Goal: Task Accomplishment & Management: Complete application form

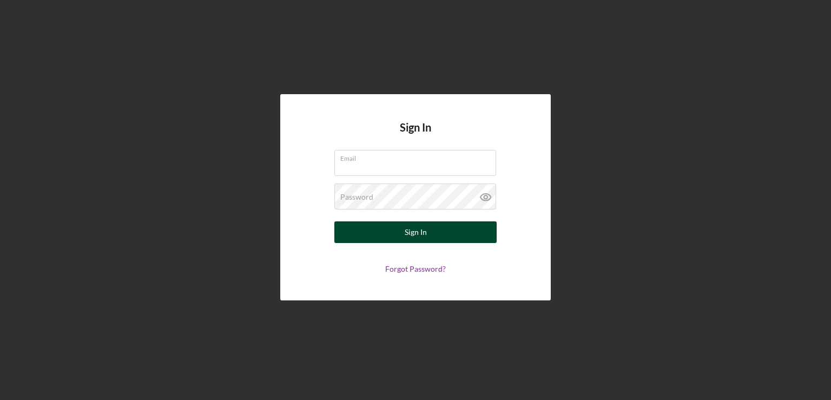
type input "[EMAIL_ADDRESS][DOMAIN_NAME]"
click at [390, 232] on button "Sign In" at bounding box center [415, 232] width 162 height 22
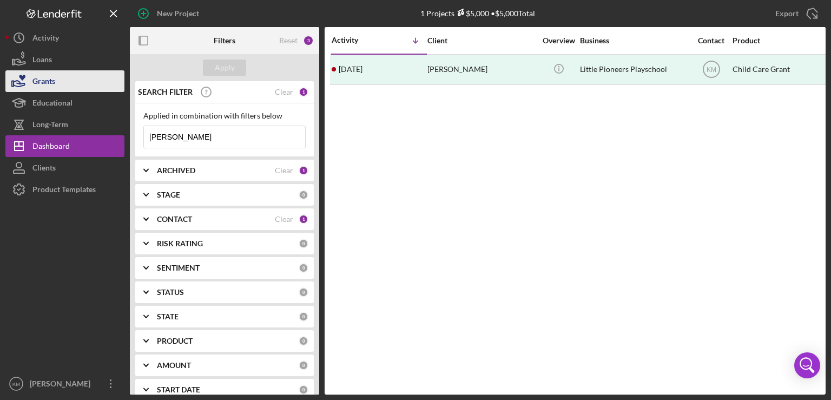
click at [41, 75] on div "Grants" at bounding box center [43, 82] width 23 height 24
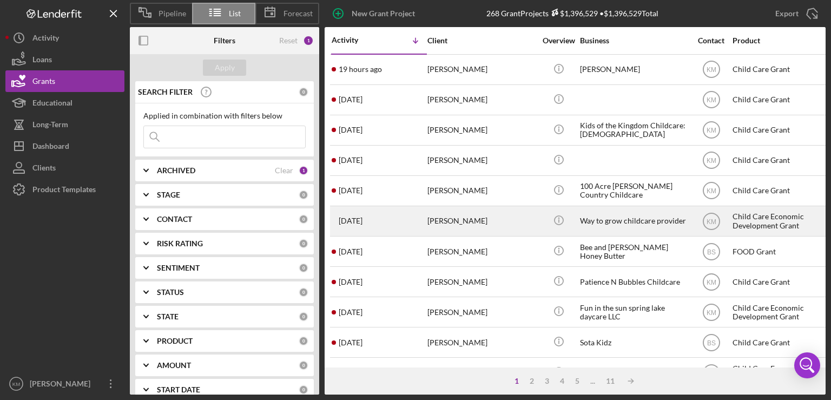
click at [358, 224] on time "[DATE]" at bounding box center [351, 220] width 24 height 9
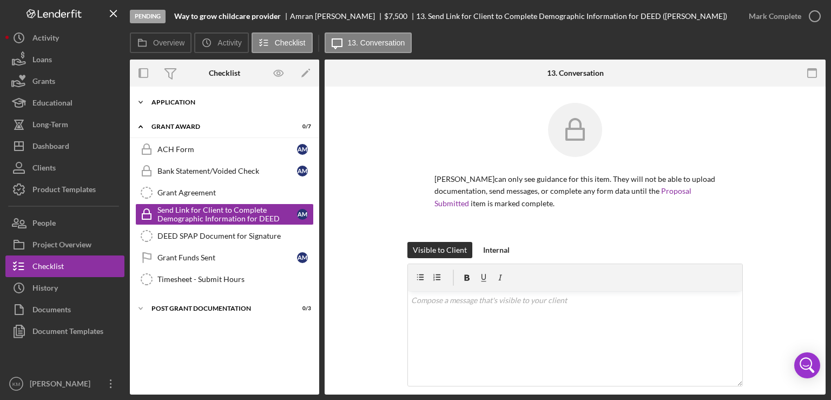
click at [140, 104] on icon "Icon/Expander" at bounding box center [141, 102] width 22 height 22
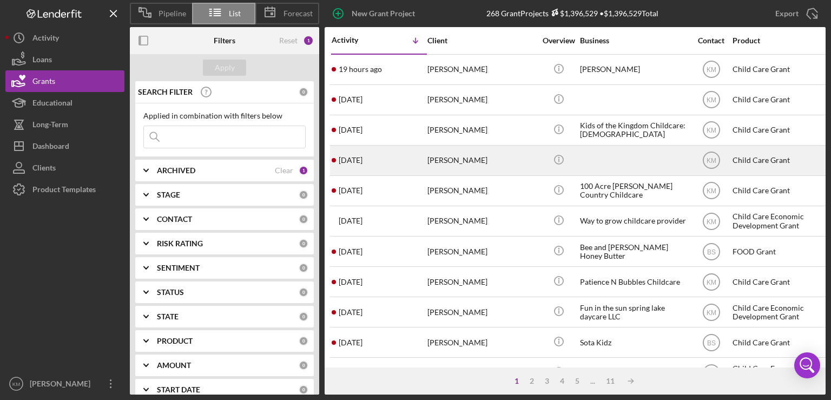
click at [377, 165] on div "[DATE] [PERSON_NAME]" at bounding box center [379, 160] width 95 height 29
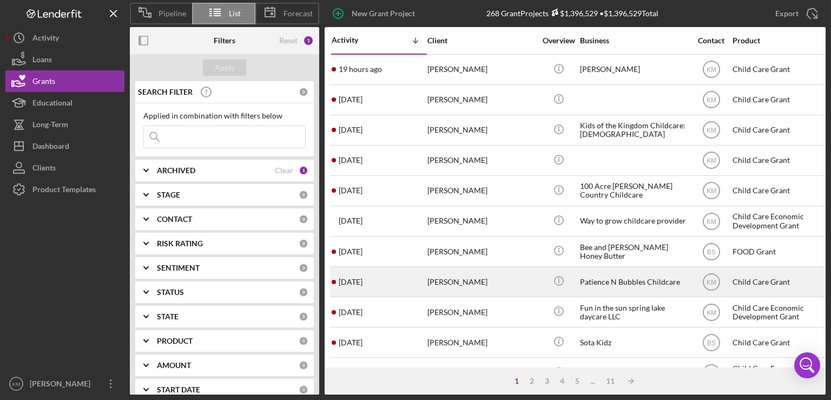
click at [431, 283] on div "[PERSON_NAME]" at bounding box center [482, 281] width 108 height 29
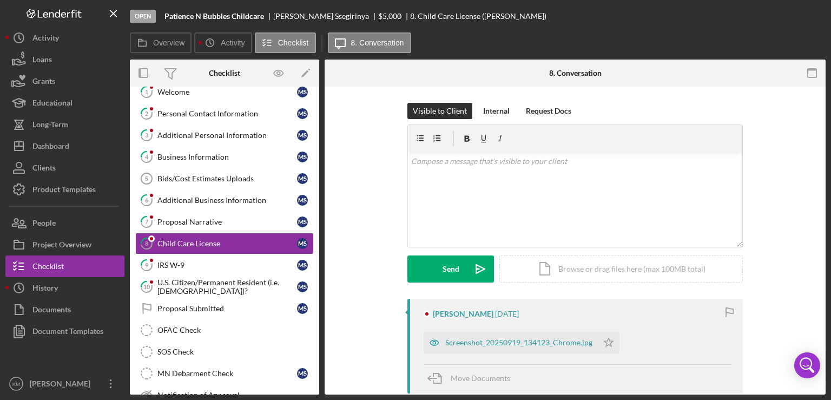
scroll to position [34, 0]
click at [183, 94] on div "Welcome" at bounding box center [227, 91] width 140 height 9
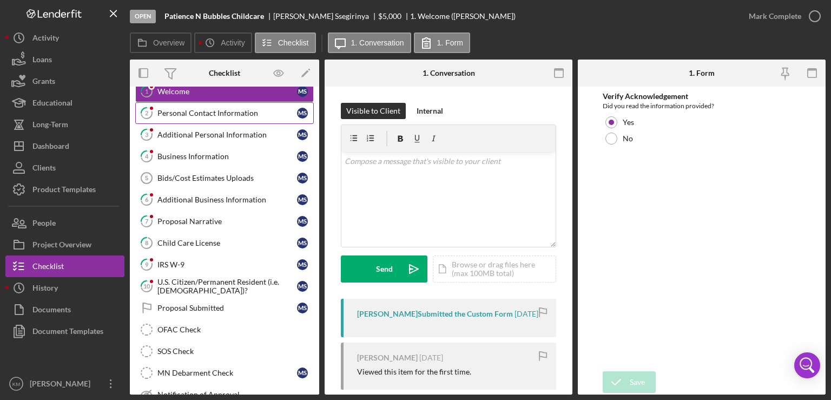
click at [214, 119] on link "2 Personal Contact Information M S" at bounding box center [224, 113] width 179 height 22
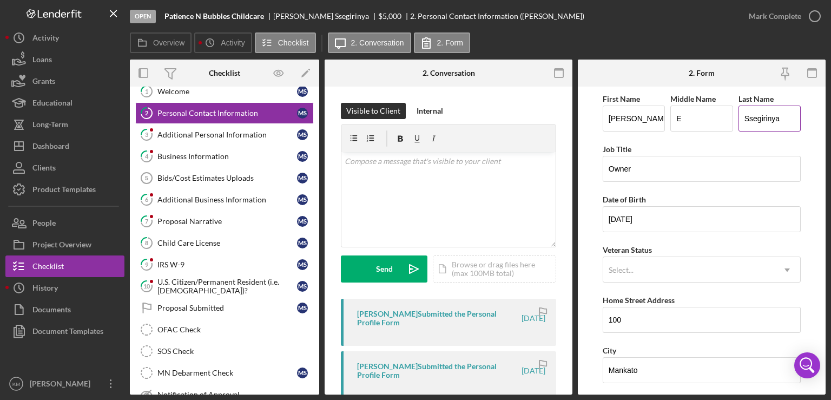
drag, startPoint x: 743, startPoint y: 119, endPoint x: 784, endPoint y: 112, distance: 41.1
click at [784, 112] on input "Ssegirinya" at bounding box center [770, 119] width 62 height 26
click at [205, 159] on div "Business Information" at bounding box center [227, 156] width 140 height 9
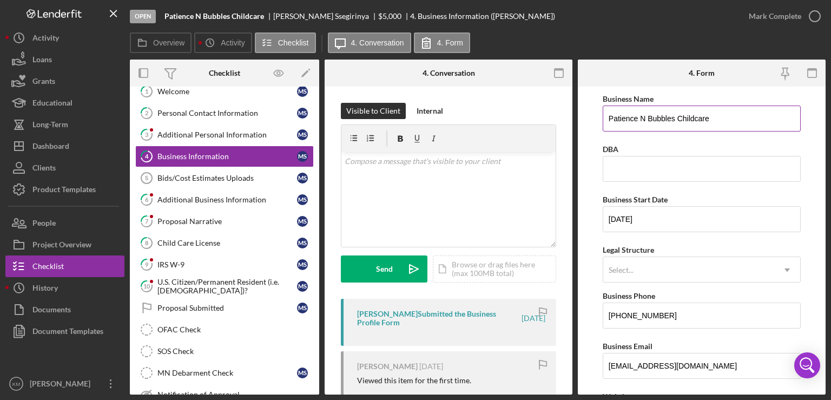
drag, startPoint x: 607, startPoint y: 119, endPoint x: 759, endPoint y: 112, distance: 151.7
click at [759, 112] on input "Patience N Bubbles Childcare" at bounding box center [702, 119] width 198 height 26
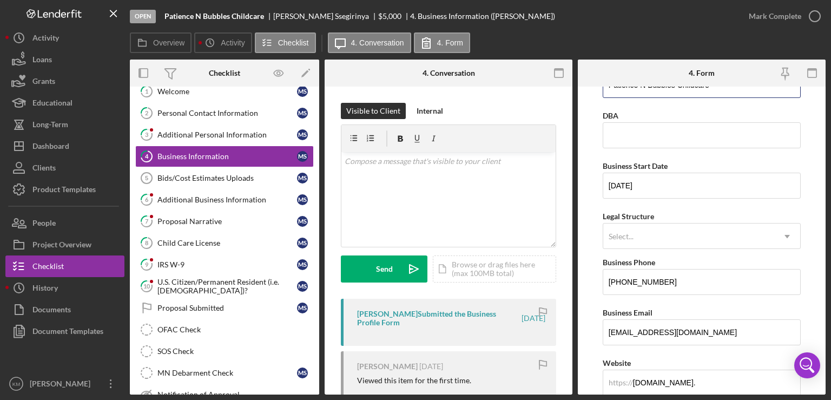
scroll to position [55, 0]
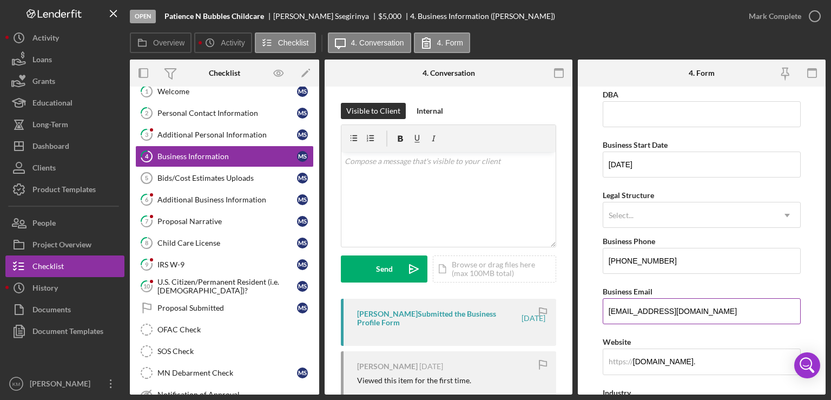
drag, startPoint x: 607, startPoint y: 310, endPoint x: 768, endPoint y: 312, distance: 161.3
click at [768, 312] on input "[EMAIL_ADDRESS][DOMAIN_NAME]" at bounding box center [702, 311] width 198 height 26
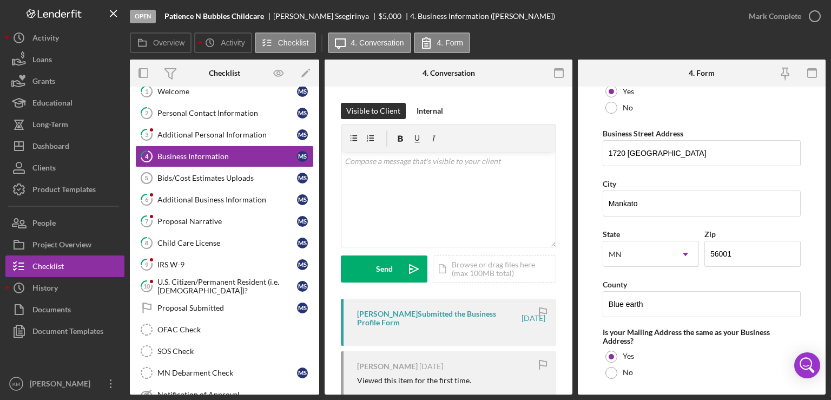
scroll to position [608, 0]
click at [649, 162] on input "1720 [GEOGRAPHIC_DATA]" at bounding box center [702, 153] width 198 height 26
drag, startPoint x: 602, startPoint y: 149, endPoint x: 680, endPoint y: 148, distance: 77.9
click at [680, 148] on input "1720 [GEOGRAPHIC_DATA]" at bounding box center [702, 153] width 198 height 26
click at [644, 154] on input "1720 [GEOGRAPHIC_DATA]" at bounding box center [702, 153] width 198 height 26
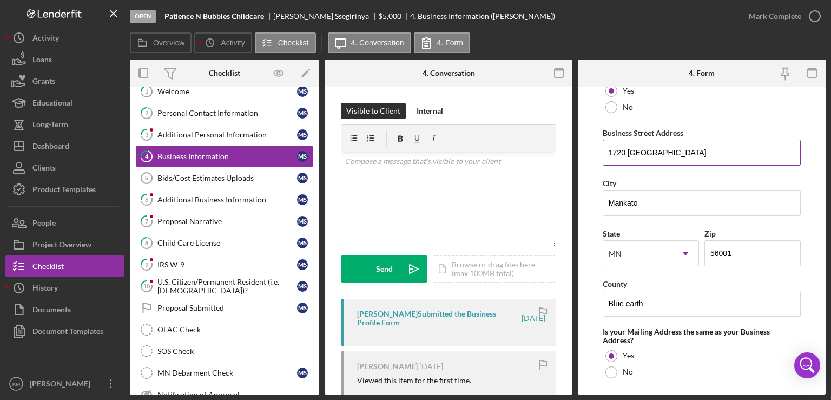
click at [651, 150] on input "1720 [GEOGRAPHIC_DATA]" at bounding box center [702, 153] width 198 height 26
drag, startPoint x: 607, startPoint y: 150, endPoint x: 704, endPoint y: 147, distance: 96.9
click at [704, 147] on input "[STREET_ADDRESS]" at bounding box center [702, 153] width 198 height 26
type input "[STREET_ADDRESS]"
drag, startPoint x: 710, startPoint y: 251, endPoint x: 750, endPoint y: 252, distance: 40.6
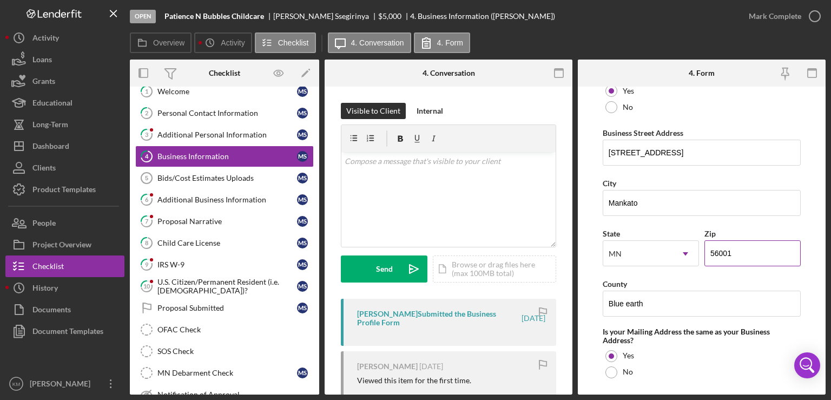
click at [750, 252] on input "56001" at bounding box center [753, 253] width 96 height 26
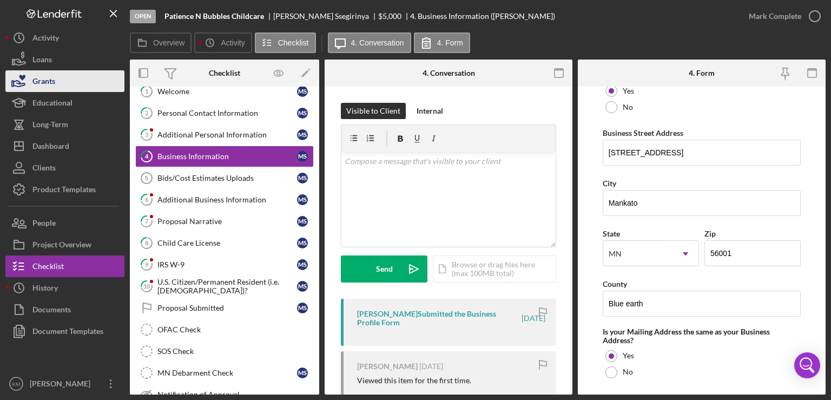
click at [67, 83] on button "Grants" at bounding box center [64, 81] width 119 height 22
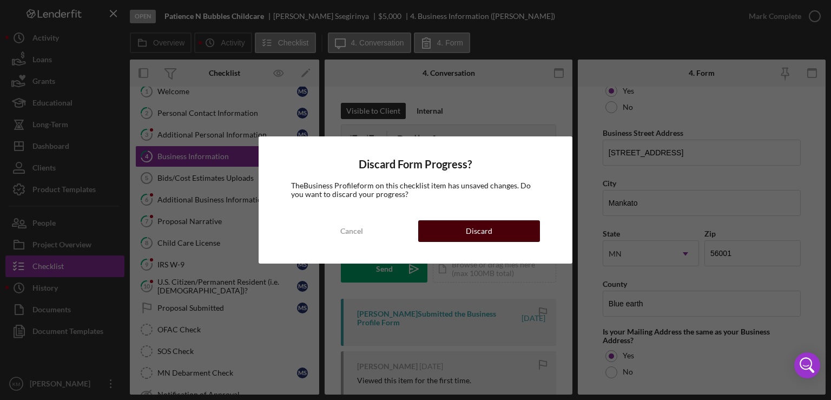
click at [482, 236] on div "Discard" at bounding box center [479, 231] width 27 height 22
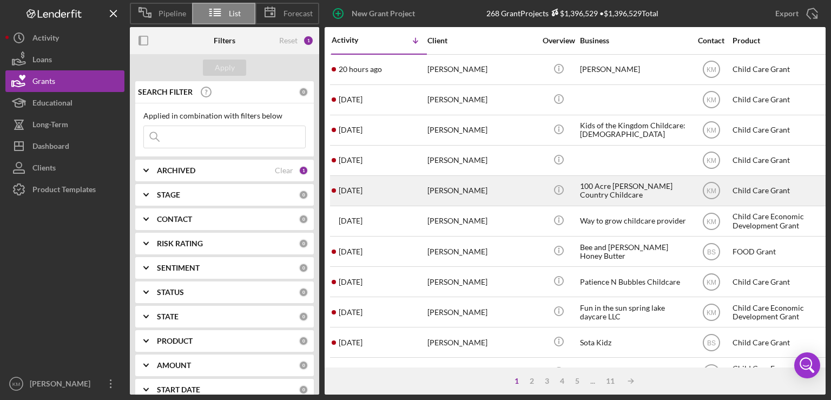
click at [480, 194] on div "[PERSON_NAME]" at bounding box center [482, 190] width 108 height 29
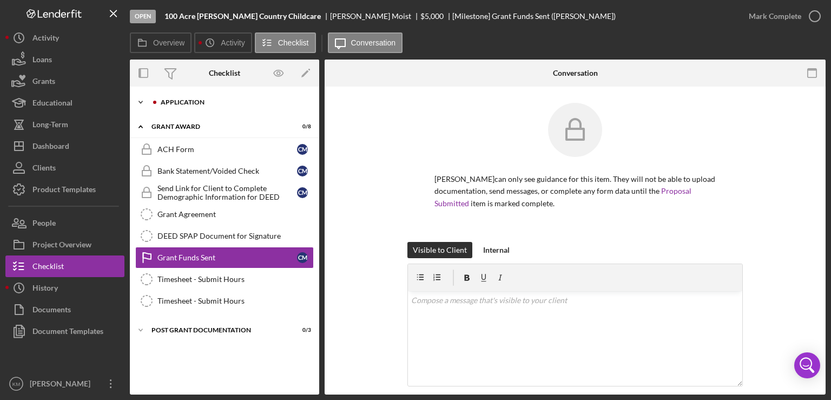
click at [144, 102] on icon "Icon/Expander" at bounding box center [141, 102] width 22 height 22
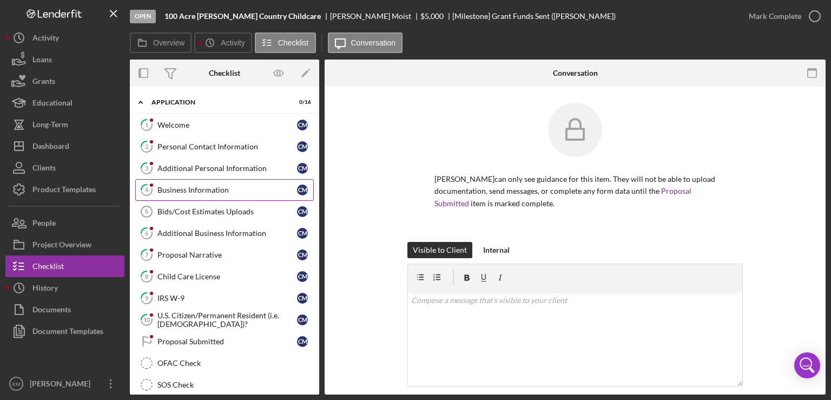
click at [238, 186] on div "Business Information" at bounding box center [227, 190] width 140 height 9
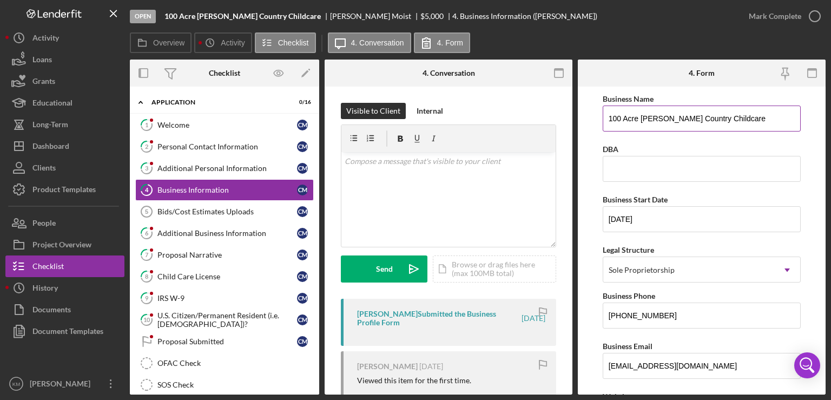
drag, startPoint x: 605, startPoint y: 121, endPoint x: 744, endPoint y: 113, distance: 139.3
click at [744, 113] on input "100 Acre [PERSON_NAME] Country Childcare" at bounding box center [702, 119] width 198 height 26
drag, startPoint x: 606, startPoint y: 365, endPoint x: 756, endPoint y: 375, distance: 150.2
click at [756, 375] on input "[EMAIL_ADDRESS][DOMAIN_NAME]" at bounding box center [702, 366] width 198 height 26
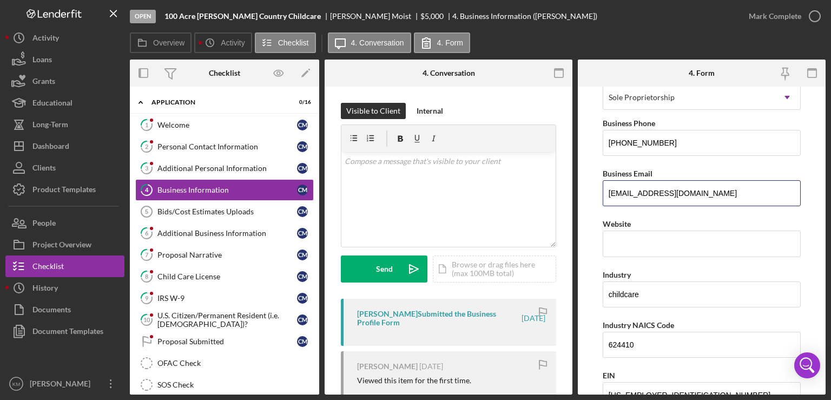
scroll to position [172, 0]
click at [594, 141] on form "Business Name 100 Acre [PERSON_NAME] Country Childcare DBA Business Start Date …" at bounding box center [702, 241] width 248 height 308
drag, startPoint x: 673, startPoint y: 143, endPoint x: 599, endPoint y: 150, distance: 74.5
click at [599, 150] on form "Business Name 100 Acre [PERSON_NAME] Country Childcare DBA Business Start Date …" at bounding box center [702, 241] width 248 height 308
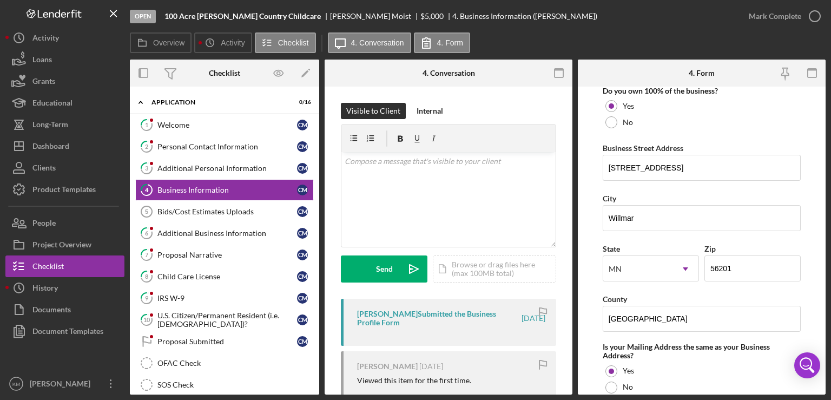
scroll to position [593, 0]
drag, startPoint x: 608, startPoint y: 165, endPoint x: 702, endPoint y: 157, distance: 94.4
click at [702, 157] on input "[STREET_ADDRESS]" at bounding box center [702, 168] width 198 height 26
click at [732, 264] on input "56201" at bounding box center [753, 268] width 96 height 26
drag, startPoint x: 732, startPoint y: 264, endPoint x: 707, endPoint y: 268, distance: 24.6
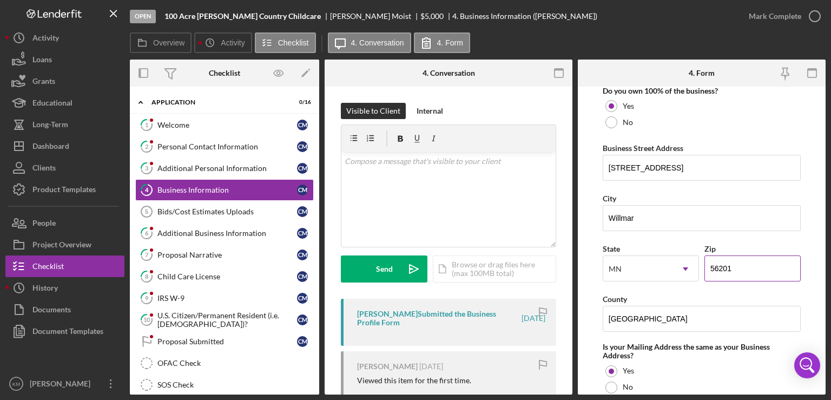
click at [707, 268] on input "56201" at bounding box center [753, 268] width 96 height 26
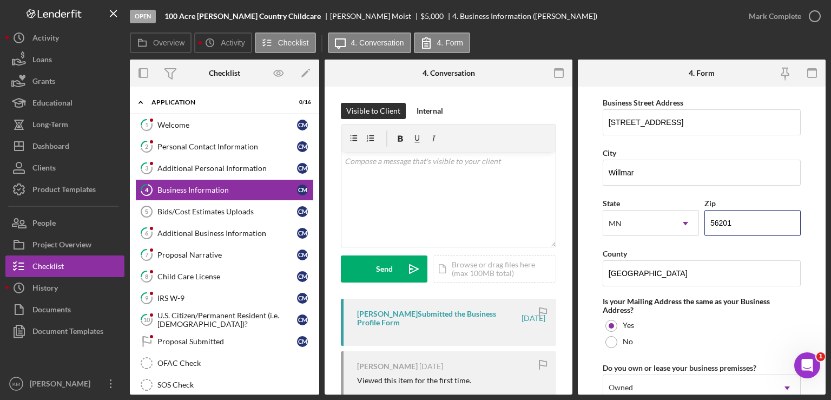
scroll to position [646, 0]
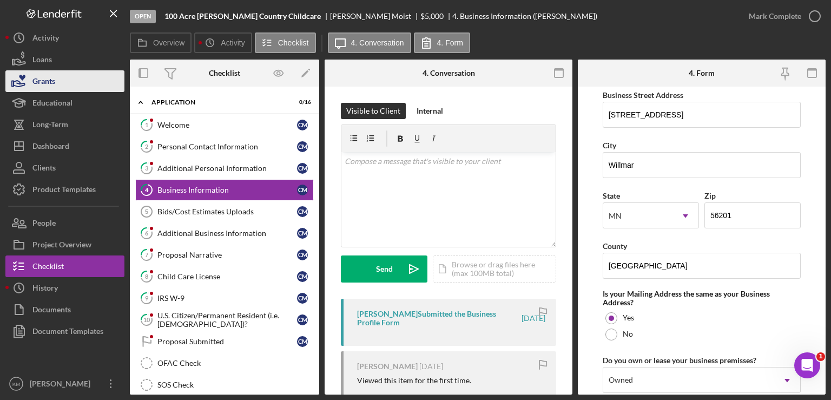
click at [38, 83] on div "Grants" at bounding box center [43, 82] width 23 height 24
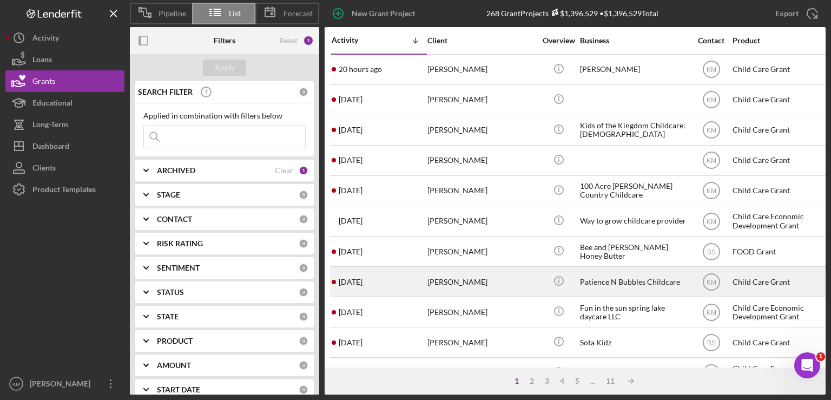
click at [436, 285] on div "[PERSON_NAME]" at bounding box center [482, 281] width 108 height 29
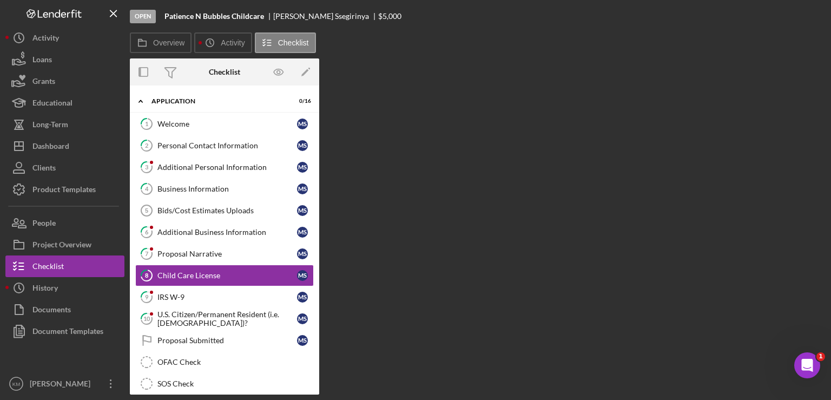
scroll to position [34, 0]
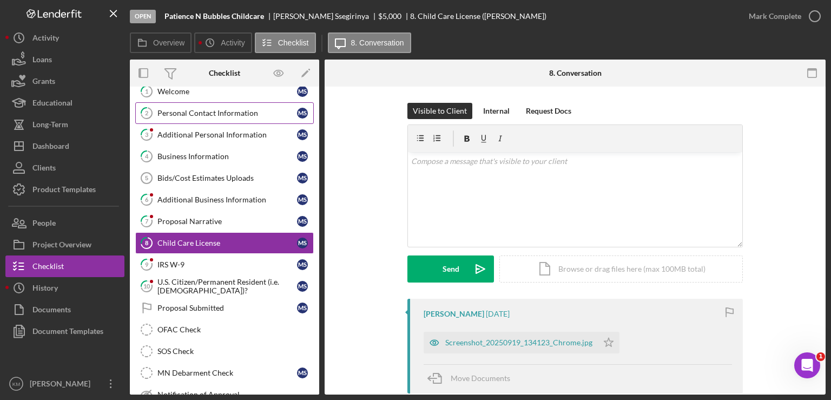
click at [220, 117] on link "2 Personal Contact Information M S" at bounding box center [224, 113] width 179 height 22
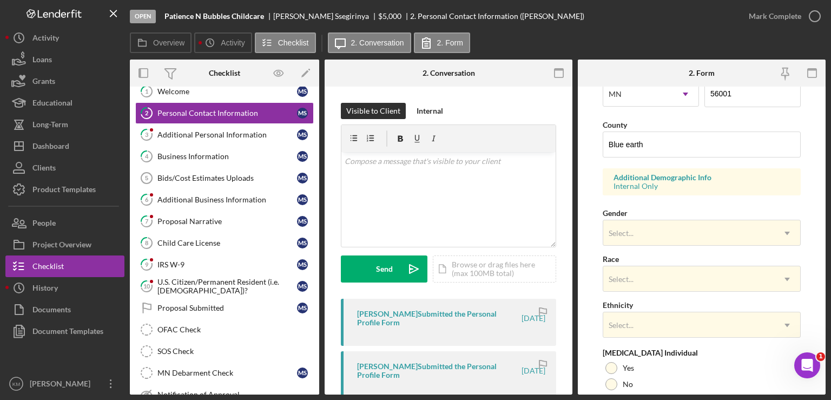
scroll to position [329, 0]
click at [208, 156] on div "Business Information" at bounding box center [227, 156] width 140 height 9
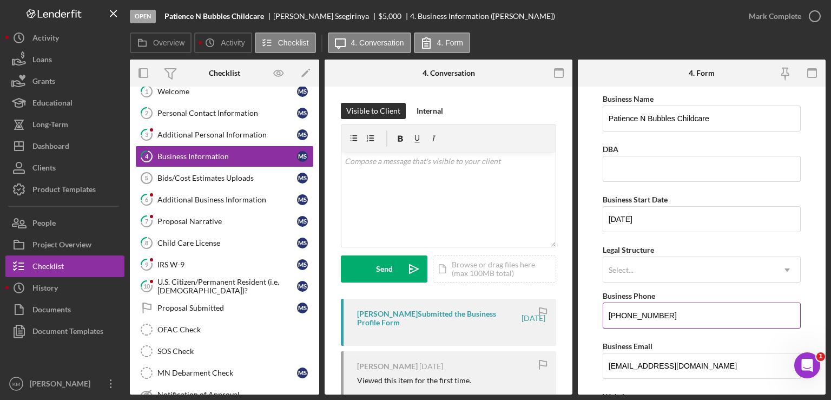
drag, startPoint x: 672, startPoint y: 311, endPoint x: 620, endPoint y: 315, distance: 52.1
drag, startPoint x: 620, startPoint y: 315, endPoint x: 605, endPoint y: 316, distance: 15.7
click at [605, 316] on input "[PHONE_NUMBER]" at bounding box center [702, 316] width 198 height 26
drag, startPoint x: 606, startPoint y: 316, endPoint x: 697, endPoint y: 313, distance: 90.4
click at [697, 313] on input "[PHONE_NUMBER]" at bounding box center [702, 316] width 198 height 26
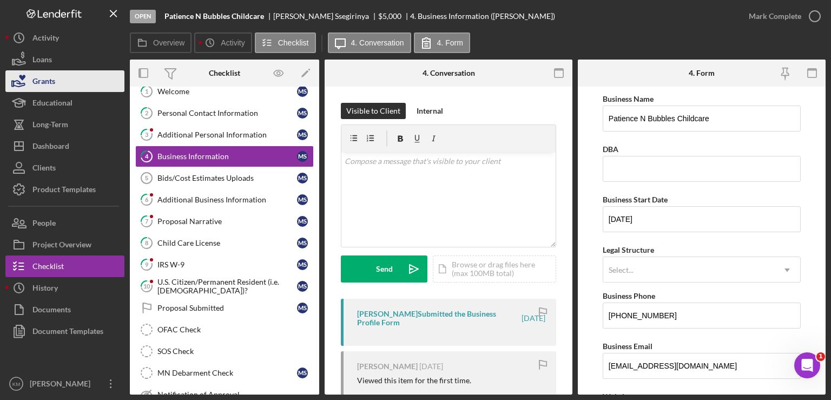
click at [25, 80] on icon "button" at bounding box center [18, 81] width 27 height 27
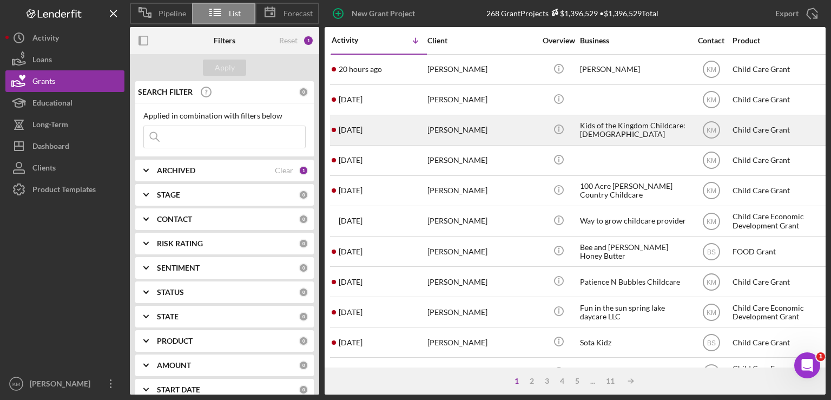
click at [435, 133] on div "[PERSON_NAME]" at bounding box center [482, 130] width 108 height 29
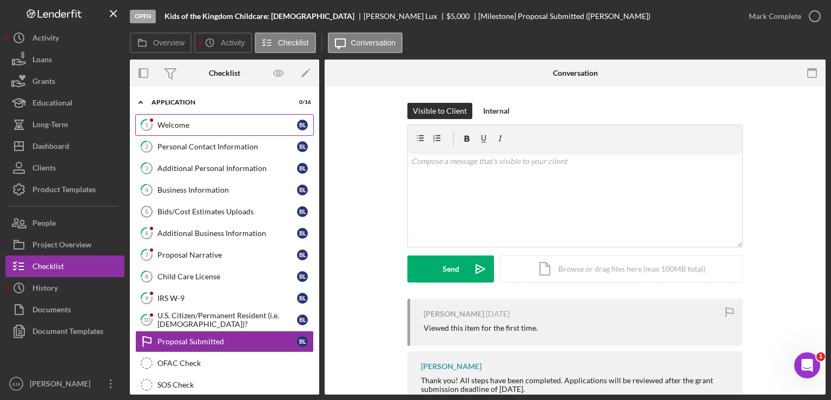
click at [239, 128] on div "Welcome" at bounding box center [227, 125] width 140 height 9
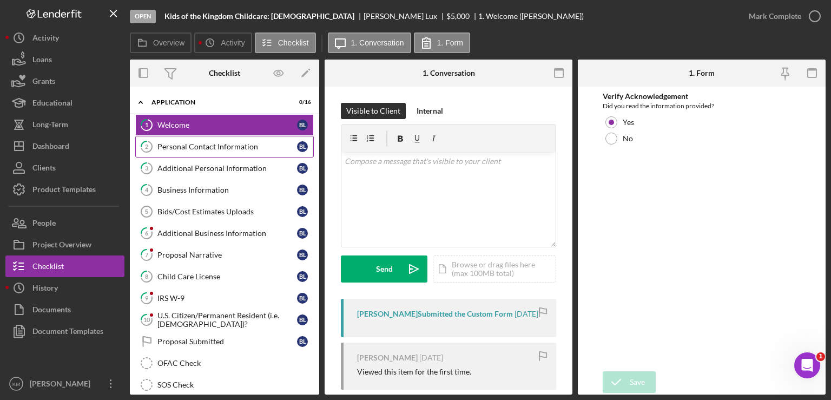
click at [200, 142] on div "Personal Contact Information" at bounding box center [227, 146] width 140 height 9
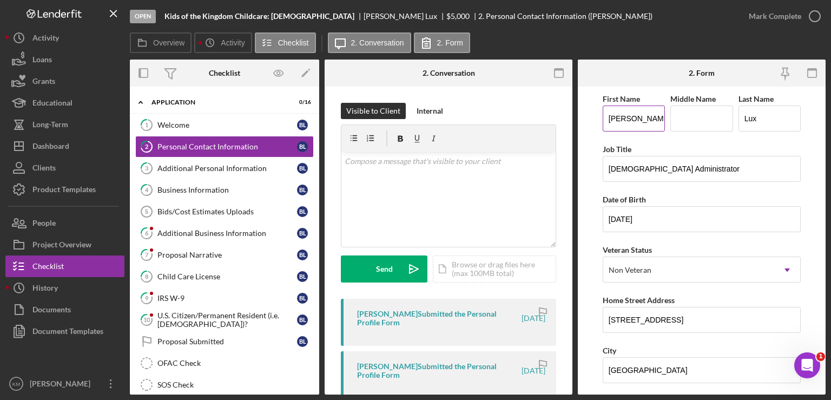
drag, startPoint x: 608, startPoint y: 119, endPoint x: 653, endPoint y: 117, distance: 44.9
click at [653, 117] on input "[PERSON_NAME]" at bounding box center [634, 119] width 62 height 26
click at [199, 159] on link "3 Additional Personal Information [PERSON_NAME]" at bounding box center [224, 168] width 179 height 22
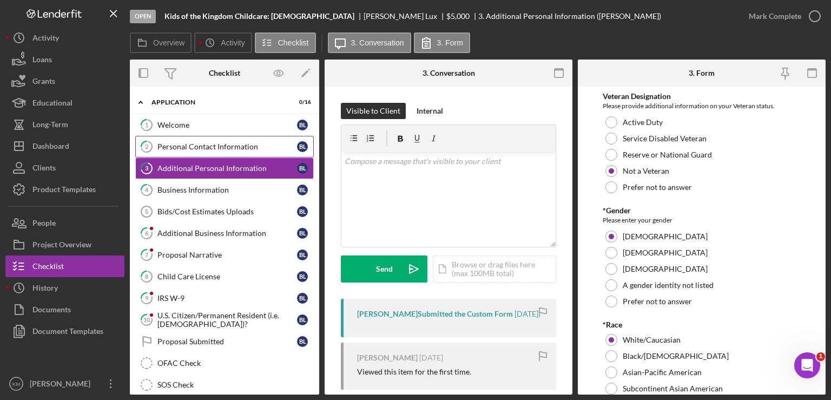
click at [196, 148] on div "Personal Contact Information" at bounding box center [227, 146] width 140 height 9
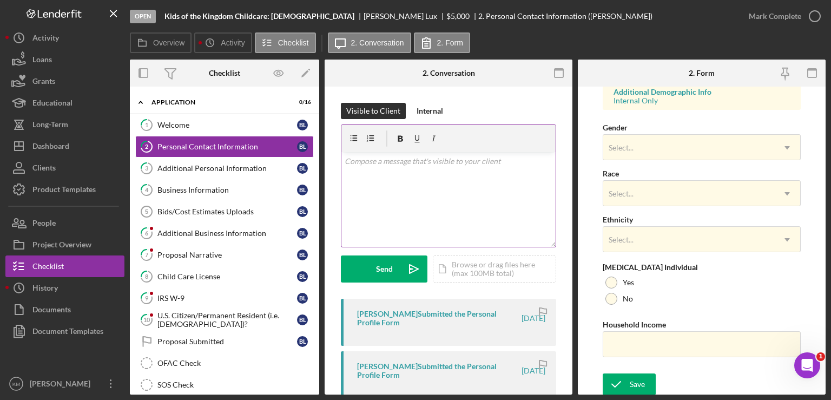
scroll to position [403, 0]
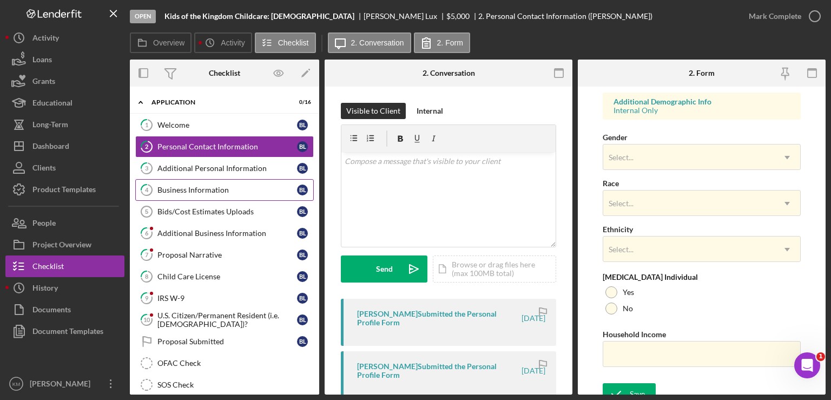
click at [234, 194] on link "4 Business Information [PERSON_NAME]" at bounding box center [224, 190] width 179 height 22
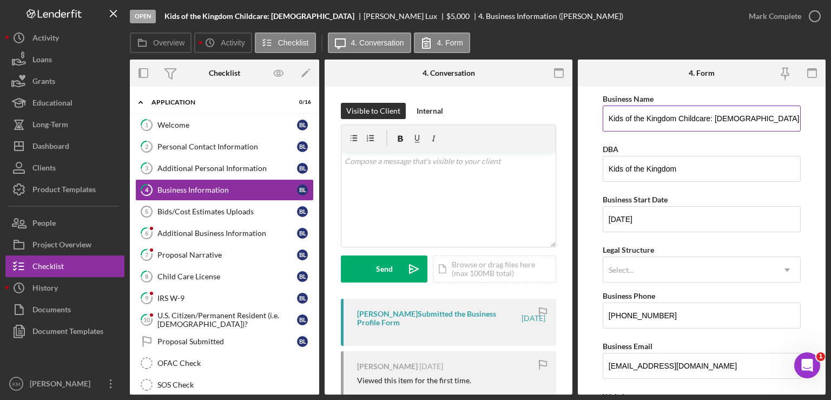
drag, startPoint x: 608, startPoint y: 116, endPoint x: 792, endPoint y: 107, distance: 183.7
click at [792, 107] on input "Kids of the Kingdom Childcare: [DEMOGRAPHIC_DATA]" at bounding box center [702, 119] width 198 height 26
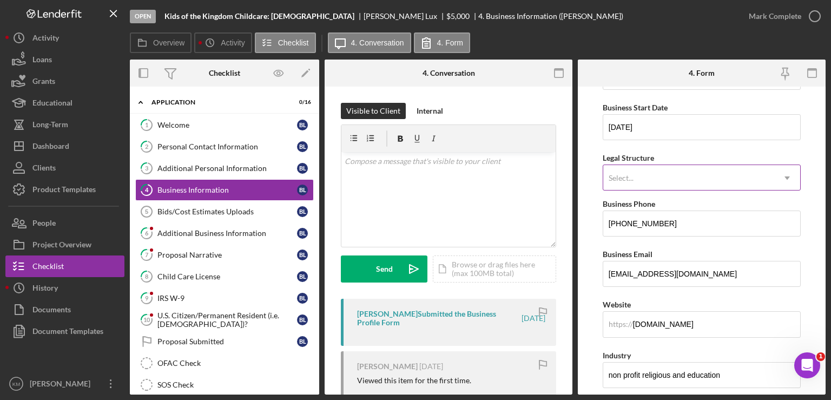
scroll to position [94, 0]
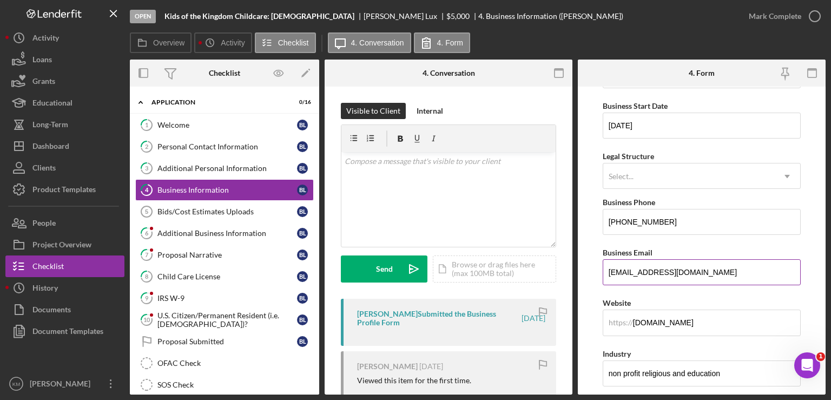
drag, startPoint x: 608, startPoint y: 273, endPoint x: 796, endPoint y: 259, distance: 187.8
click at [796, 259] on input "[EMAIL_ADDRESS][DOMAIN_NAME]" at bounding box center [702, 272] width 198 height 26
drag, startPoint x: 608, startPoint y: 220, endPoint x: 685, endPoint y: 220, distance: 77.4
click at [685, 220] on input "[PHONE_NUMBER]" at bounding box center [702, 222] width 198 height 26
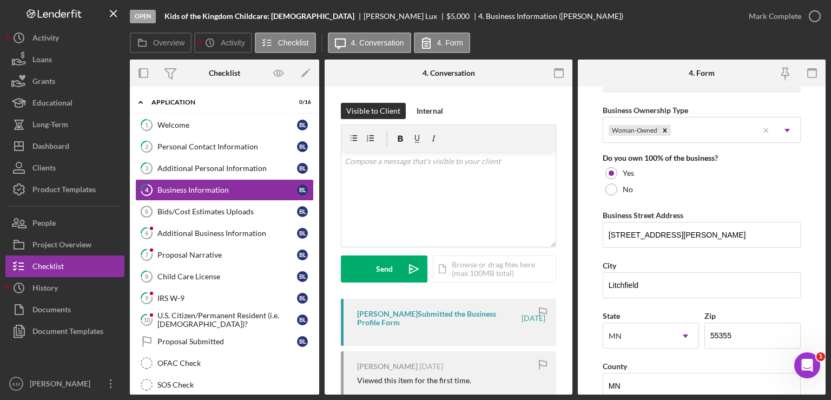
scroll to position [527, 0]
click at [742, 213] on div "Business Street Address" at bounding box center [702, 215] width 198 height 14
drag, startPoint x: 608, startPoint y: 230, endPoint x: 705, endPoint y: 227, distance: 96.9
click at [705, 227] on input "[STREET_ADDRESS][PERSON_NAME]" at bounding box center [702, 234] width 198 height 26
drag, startPoint x: 608, startPoint y: 284, endPoint x: 651, endPoint y: 280, distance: 43.5
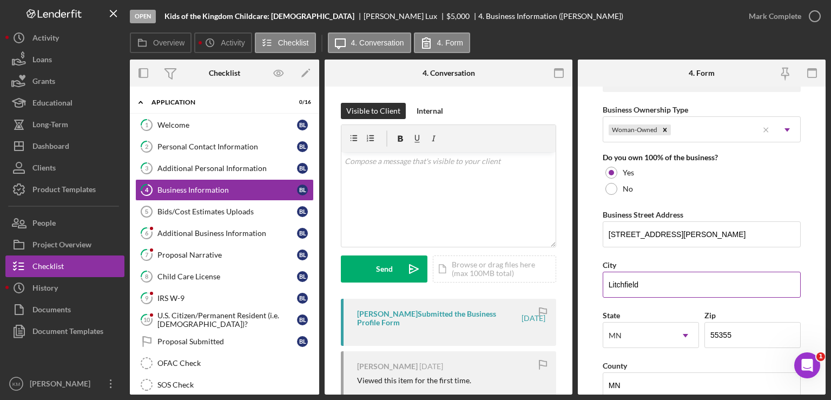
click at [651, 280] on input "Litchfield" at bounding box center [702, 285] width 198 height 26
drag, startPoint x: 739, startPoint y: 334, endPoint x: 708, endPoint y: 333, distance: 30.9
click at [708, 333] on input "55355" at bounding box center [753, 335] width 96 height 26
click at [56, 86] on button "Grants" at bounding box center [64, 81] width 119 height 22
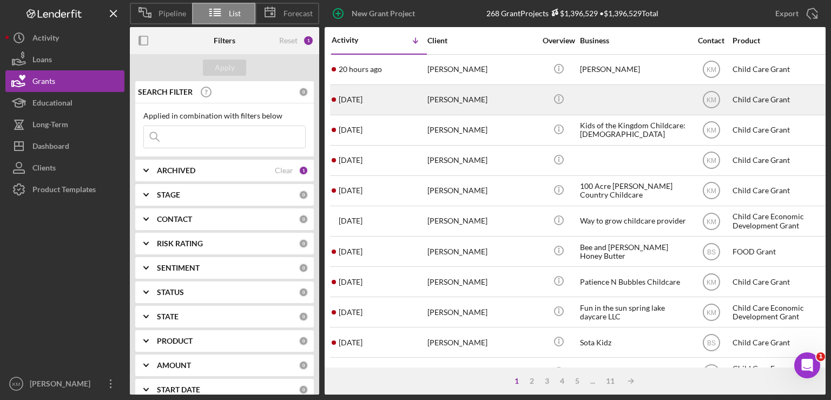
click at [383, 100] on div "[DATE] [PERSON_NAME]" at bounding box center [379, 100] width 95 height 29
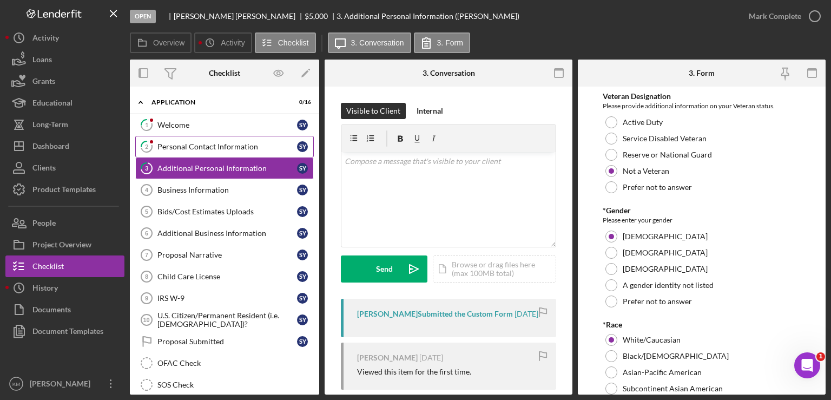
click at [244, 145] on div "Personal Contact Information" at bounding box center [227, 146] width 140 height 9
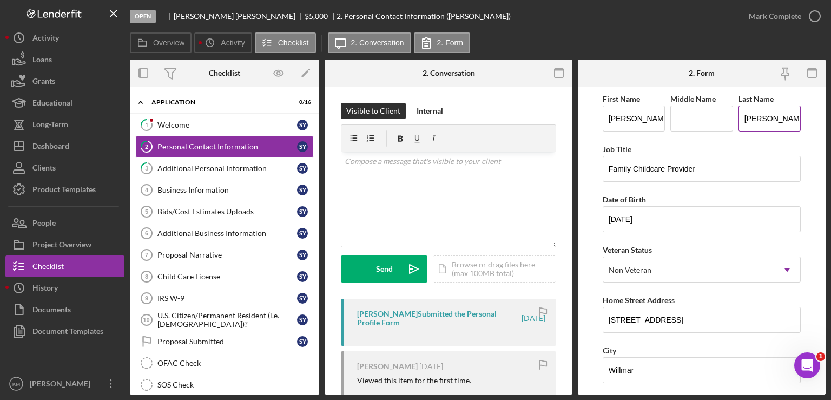
drag, startPoint x: 777, startPoint y: 116, endPoint x: 743, endPoint y: 120, distance: 34.8
click at [743, 120] on input "[PERSON_NAME]" at bounding box center [770, 119] width 62 height 26
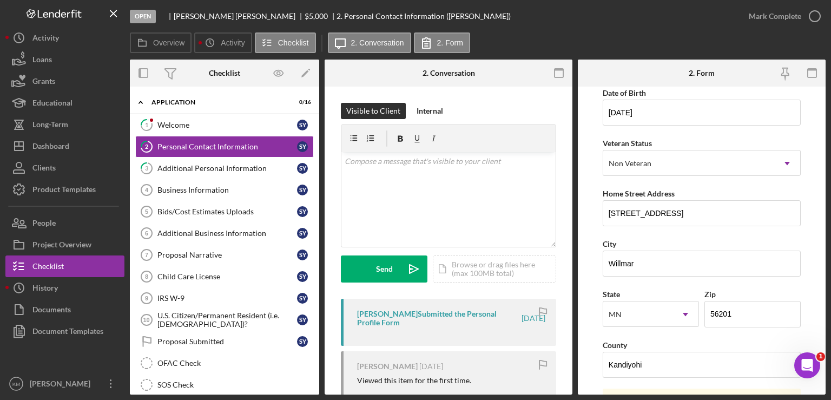
scroll to position [113, 0]
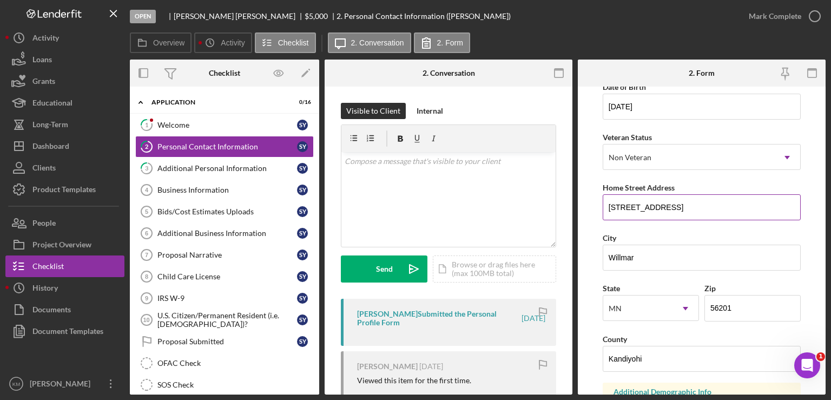
drag, startPoint x: 609, startPoint y: 207, endPoint x: 711, endPoint y: 204, distance: 101.8
click at [711, 204] on input "[STREET_ADDRESS]" at bounding box center [702, 207] width 198 height 26
drag, startPoint x: 733, startPoint y: 309, endPoint x: 705, endPoint y: 308, distance: 27.6
click at [705, 308] on input "56201" at bounding box center [753, 308] width 96 height 26
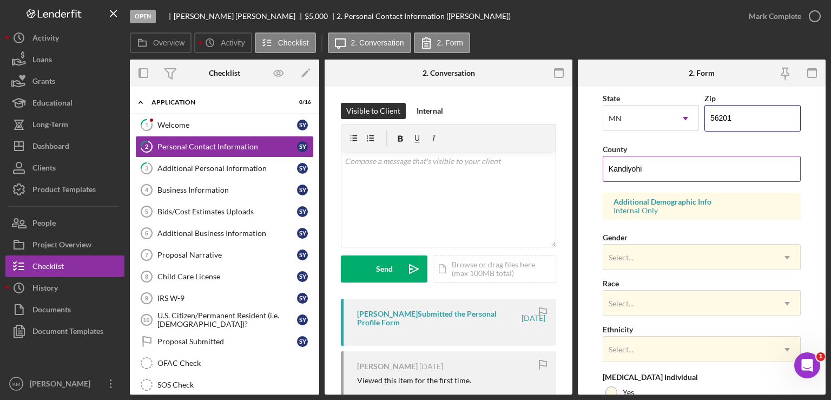
scroll to position [412, 0]
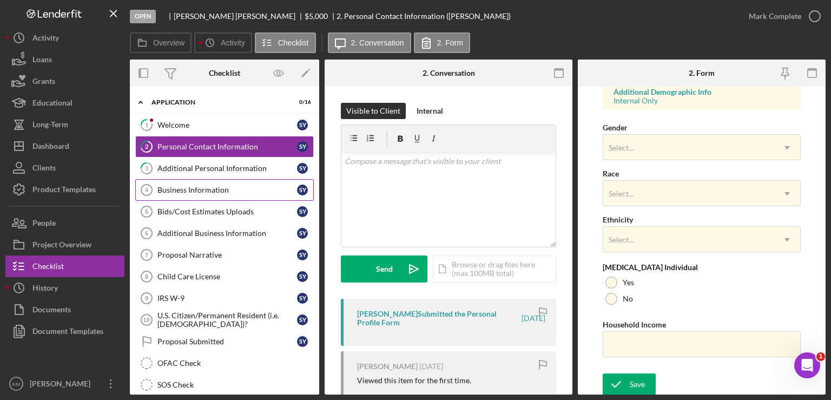
click at [232, 187] on div "Business Information" at bounding box center [227, 190] width 140 height 9
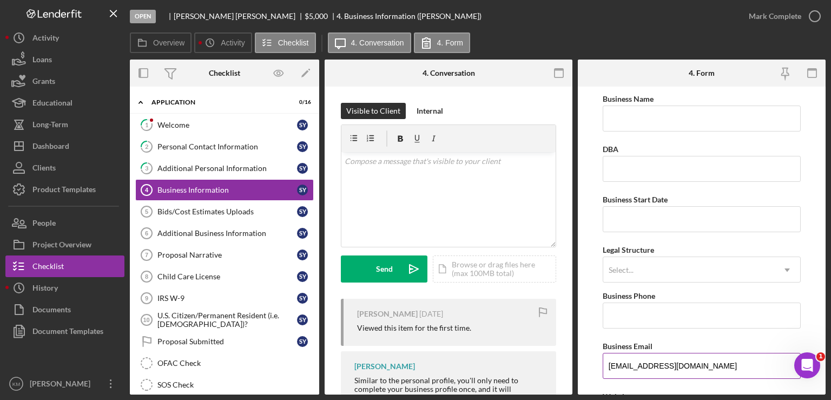
drag, startPoint x: 607, startPoint y: 365, endPoint x: 695, endPoint y: 360, distance: 88.4
click at [695, 360] on input "[EMAIL_ADDRESS][DOMAIN_NAME]" at bounding box center [702, 366] width 198 height 26
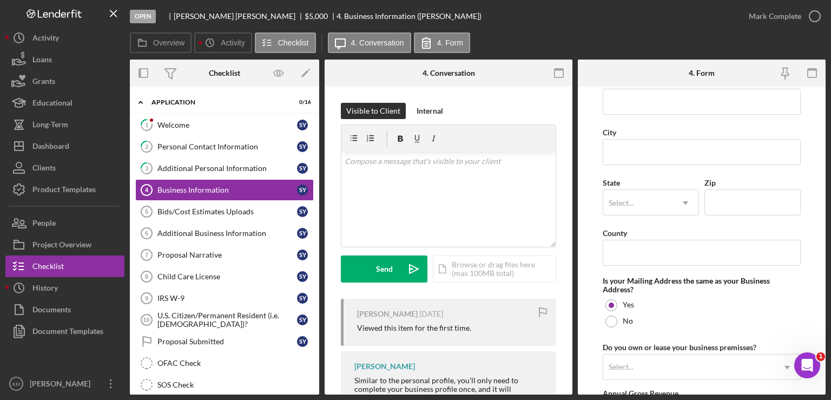
scroll to position [658, 0]
click at [245, 167] on div "Additional Personal Information" at bounding box center [227, 168] width 140 height 9
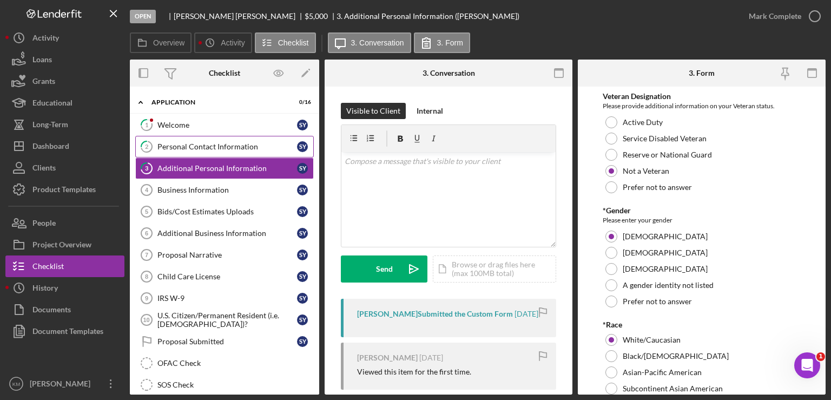
click at [239, 147] on div "Personal Contact Information" at bounding box center [227, 146] width 140 height 9
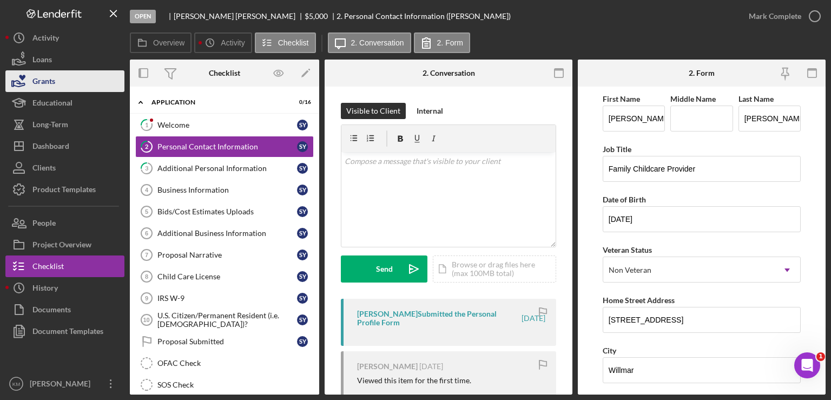
click at [65, 88] on button "Grants" at bounding box center [64, 81] width 119 height 22
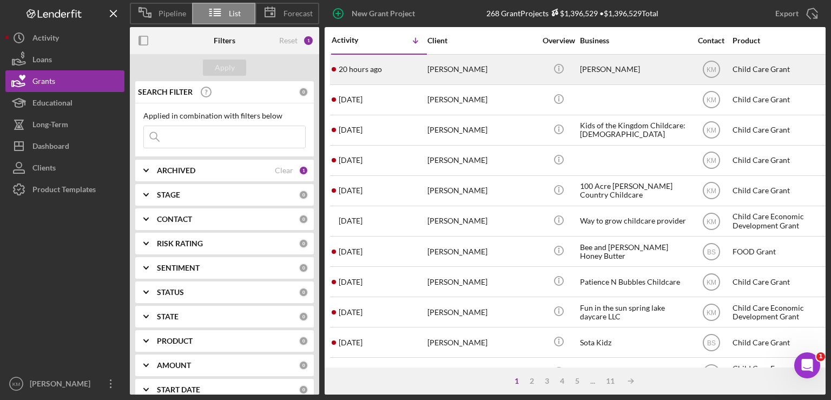
click at [354, 80] on div "20 hours ago [PERSON_NAME]" at bounding box center [379, 69] width 95 height 29
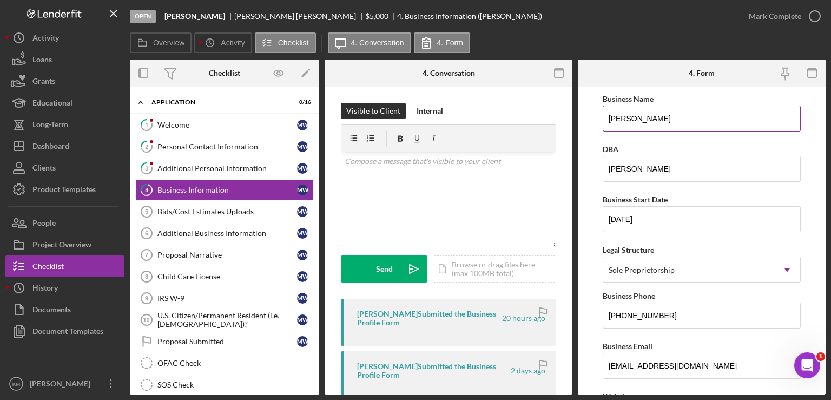
drag, startPoint x: 234, startPoint y: 149, endPoint x: 607, endPoint y: 116, distance: 374.8
click at [607, 116] on input "[PERSON_NAME]" at bounding box center [702, 119] width 198 height 26
drag, startPoint x: 607, startPoint y: 116, endPoint x: 682, endPoint y: 107, distance: 75.8
click at [682, 107] on input "[PERSON_NAME]" at bounding box center [702, 119] width 198 height 26
drag, startPoint x: 610, startPoint y: 314, endPoint x: 684, endPoint y: 300, distance: 75.4
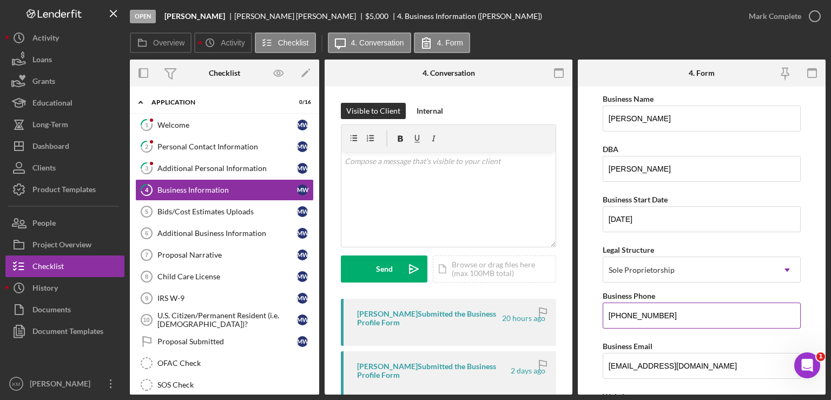
click at [684, 300] on div "Business Phone [PHONE_NUMBER]" at bounding box center [702, 309] width 198 height 40
click at [674, 307] on input "[PHONE_NUMBER]" at bounding box center [702, 316] width 198 height 26
drag, startPoint x: 607, startPoint y: 316, endPoint x: 680, endPoint y: 310, distance: 73.9
click at [680, 310] on input "[PHONE_NUMBER]" at bounding box center [702, 316] width 198 height 26
click at [660, 317] on input "[PHONE_NUMBER]" at bounding box center [702, 316] width 198 height 26
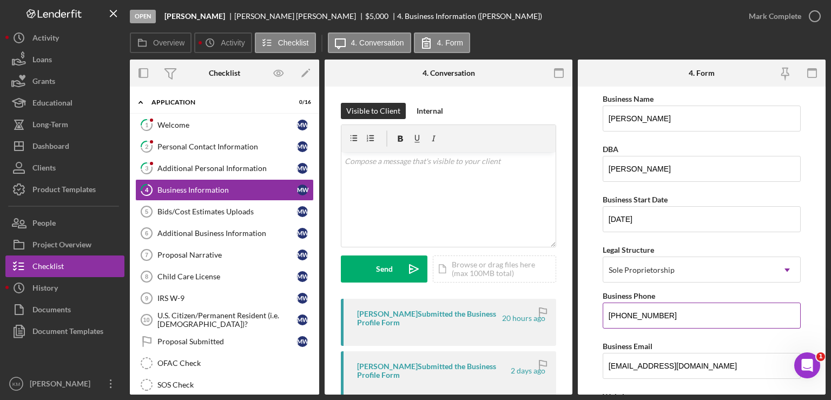
drag, startPoint x: 661, startPoint y: 316, endPoint x: 602, endPoint y: 320, distance: 59.1
click at [603, 320] on input "[PHONE_NUMBER]" at bounding box center [702, 316] width 198 height 26
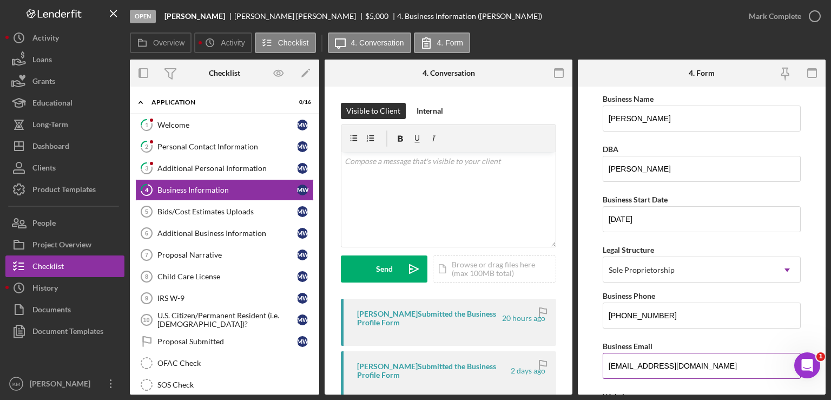
drag, startPoint x: 609, startPoint y: 365, endPoint x: 704, endPoint y: 363, distance: 94.7
click at [704, 363] on input "[EMAIL_ADDRESS][DOMAIN_NAME]" at bounding box center [702, 366] width 198 height 26
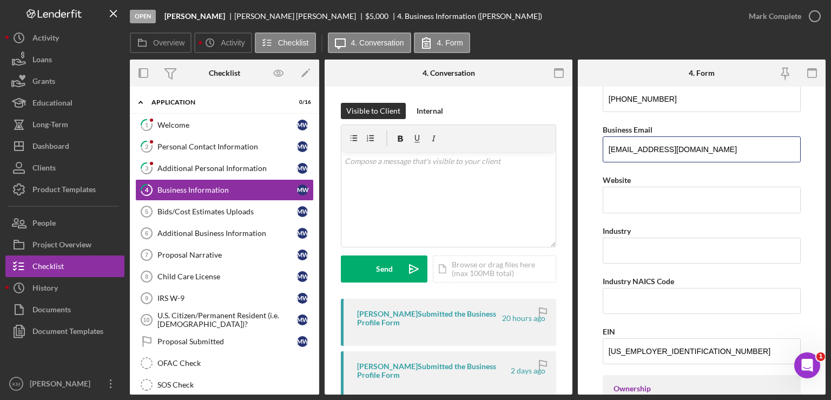
scroll to position [217, 0]
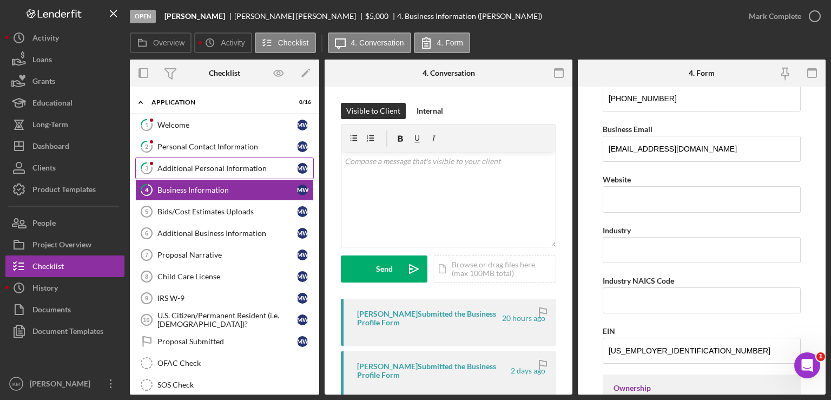
click at [229, 172] on link "3 Additional Personal Information M W" at bounding box center [224, 168] width 179 height 22
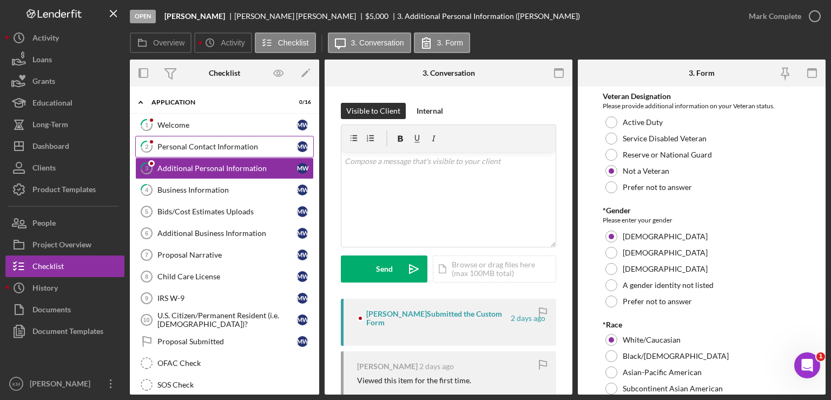
click at [230, 146] on div "Personal Contact Information" at bounding box center [227, 146] width 140 height 9
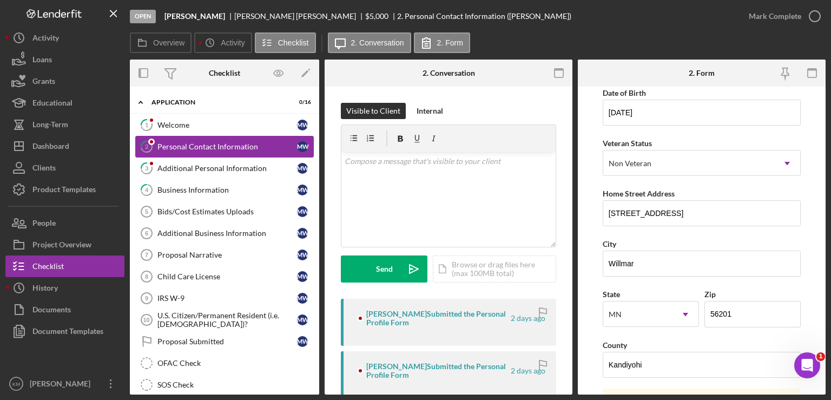
scroll to position [108, 0]
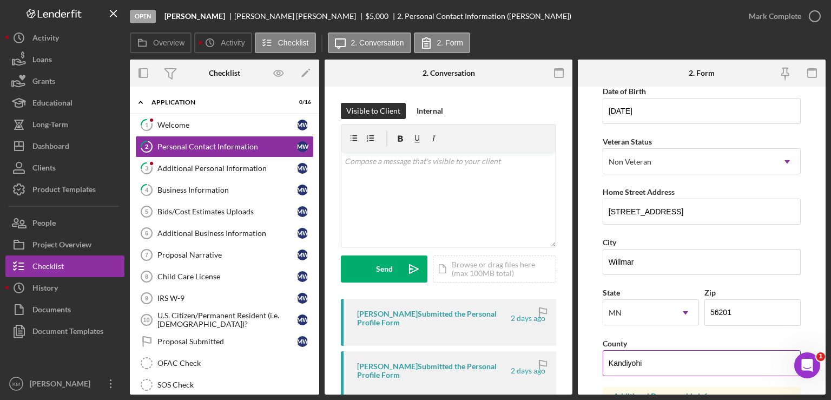
click at [670, 341] on div "County" at bounding box center [702, 344] width 198 height 14
click at [660, 265] on input "Willmar" at bounding box center [702, 262] width 198 height 26
drag, startPoint x: 607, startPoint y: 211, endPoint x: 704, endPoint y: 201, distance: 97.9
click at [704, 201] on input "[STREET_ADDRESS]" at bounding box center [702, 212] width 198 height 26
click at [71, 77] on button "Grants" at bounding box center [64, 81] width 119 height 22
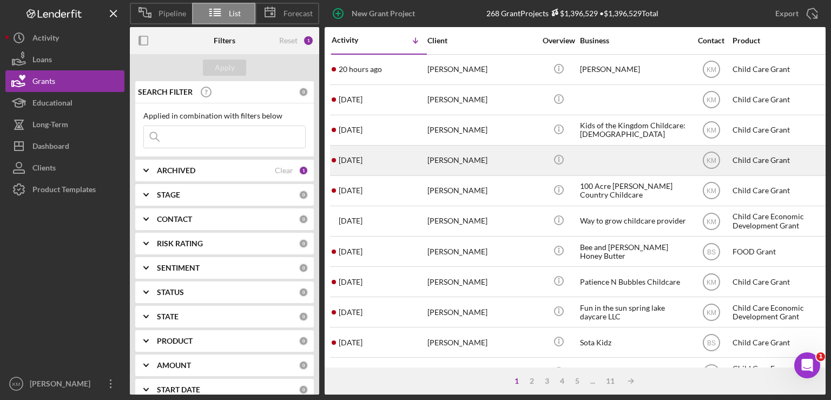
click at [356, 156] on time "[DATE]" at bounding box center [351, 160] width 24 height 9
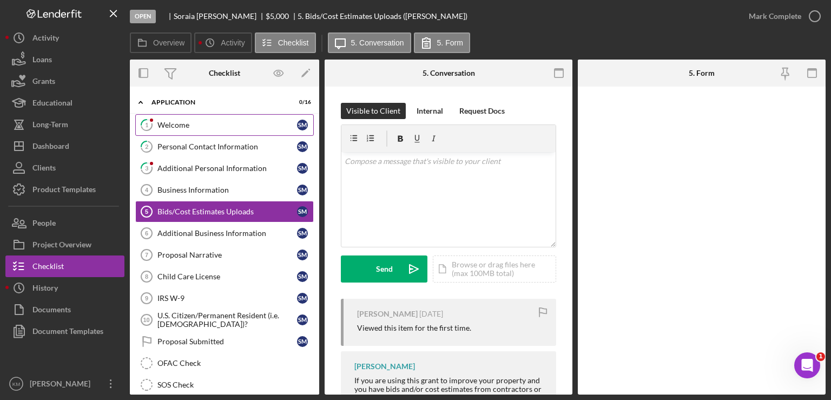
click at [250, 129] on link "1 Welcome S M" at bounding box center [224, 125] width 179 height 22
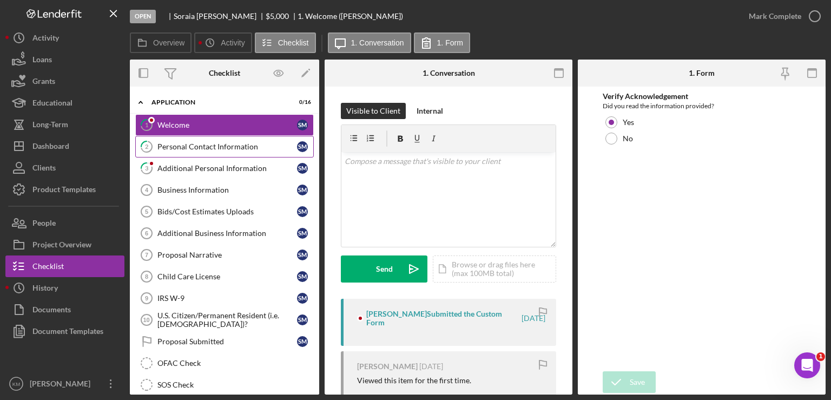
click at [239, 141] on link "2 Personal Contact Information S M" at bounding box center [224, 147] width 179 height 22
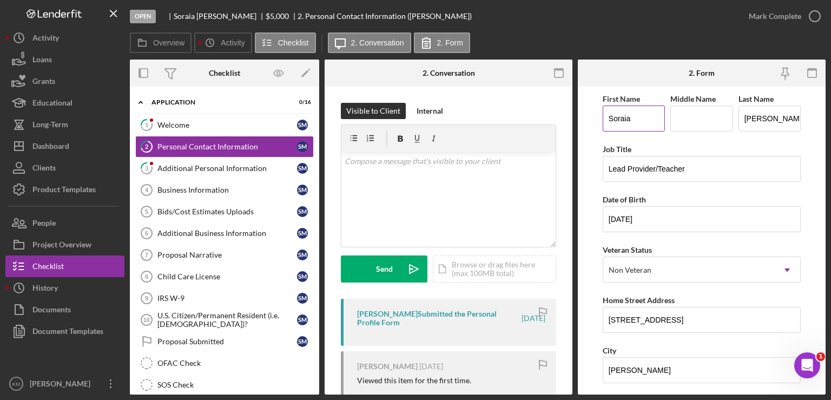
drag, startPoint x: 606, startPoint y: 120, endPoint x: 650, endPoint y: 117, distance: 43.9
click at [650, 117] on input "Soraia" at bounding box center [634, 119] width 62 height 26
drag, startPoint x: 741, startPoint y: 118, endPoint x: 800, endPoint y: 112, distance: 58.8
click at [800, 112] on form "First Name [PERSON_NAME] Middle Name Last Name [PERSON_NAME] Title Lead Provide…" at bounding box center [702, 241] width 248 height 308
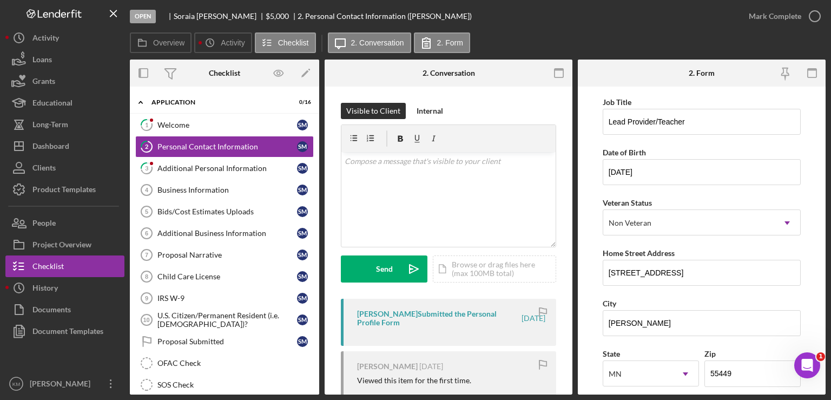
scroll to position [49, 0]
drag, startPoint x: 609, startPoint y: 272, endPoint x: 708, endPoint y: 264, distance: 100.0
click at [708, 264] on input "[STREET_ADDRESS]" at bounding box center [702, 271] width 198 height 26
drag, startPoint x: 741, startPoint y: 365, endPoint x: 704, endPoint y: 374, distance: 38.3
click at [705, 374] on input "55449" at bounding box center [753, 372] width 96 height 26
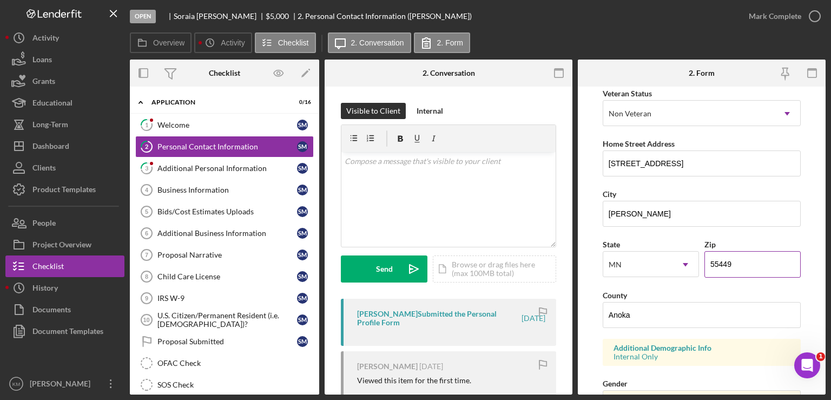
scroll to position [158, 0]
click at [354, 235] on div "v Color teal Color pink Remove color Add row above Add row below Add column bef…" at bounding box center [448, 199] width 214 height 95
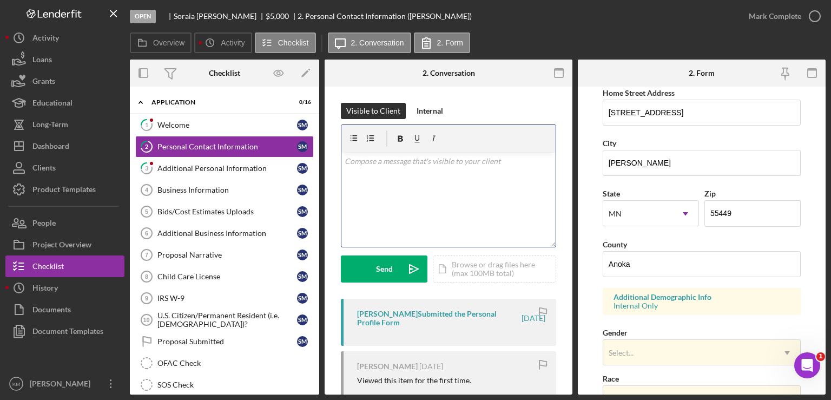
scroll to position [205, 0]
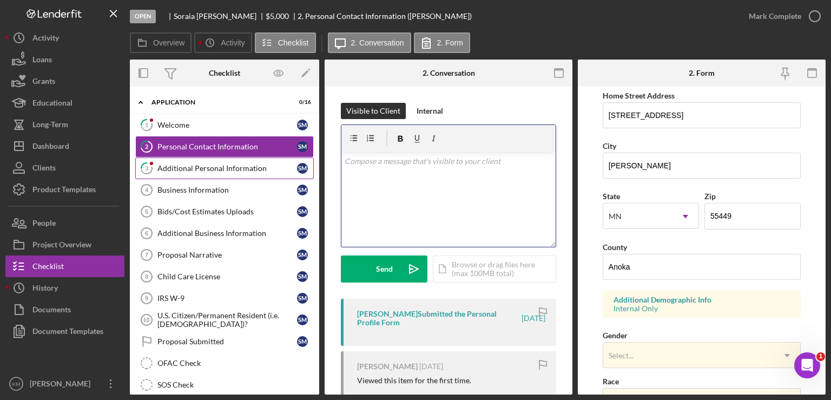
click at [229, 172] on link "3 Additional Personal Information S M" at bounding box center [224, 168] width 179 height 22
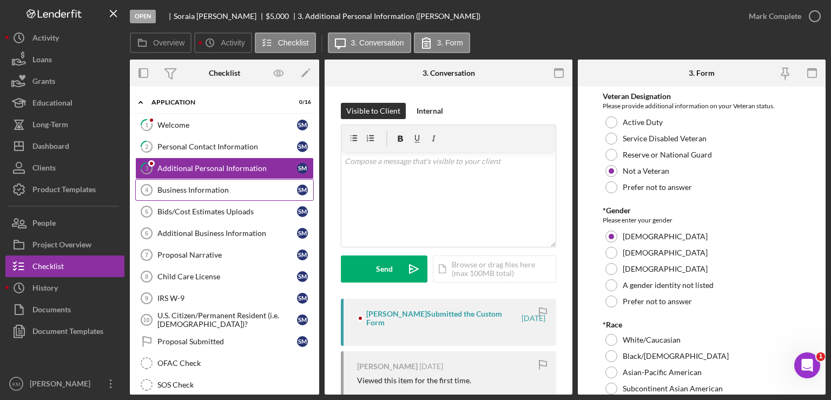
click at [228, 193] on div "Business Information" at bounding box center [227, 190] width 140 height 9
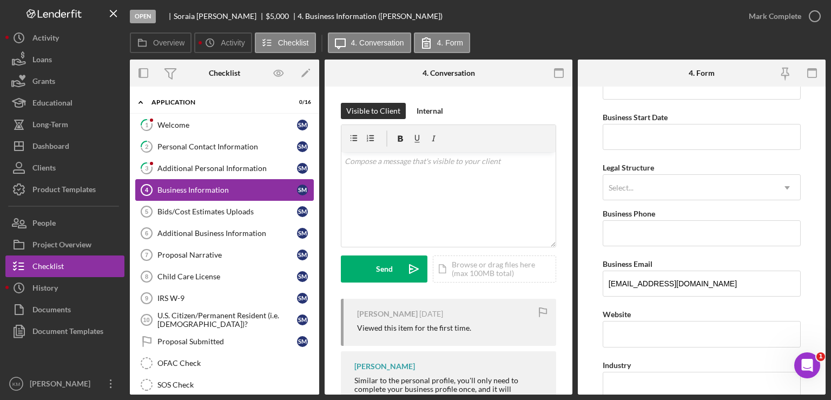
scroll to position [82, 0]
drag, startPoint x: 608, startPoint y: 282, endPoint x: 749, endPoint y: 274, distance: 140.9
click at [749, 274] on input "[EMAIL_ADDRESS][DOMAIN_NAME]" at bounding box center [702, 284] width 198 height 26
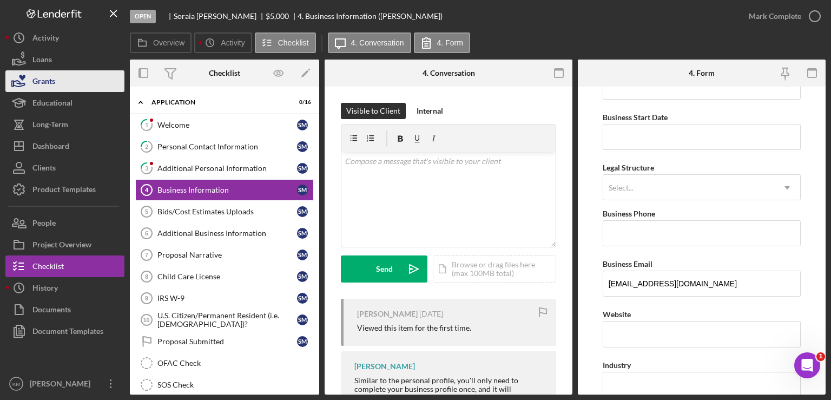
click at [72, 80] on button "Grants" at bounding box center [64, 81] width 119 height 22
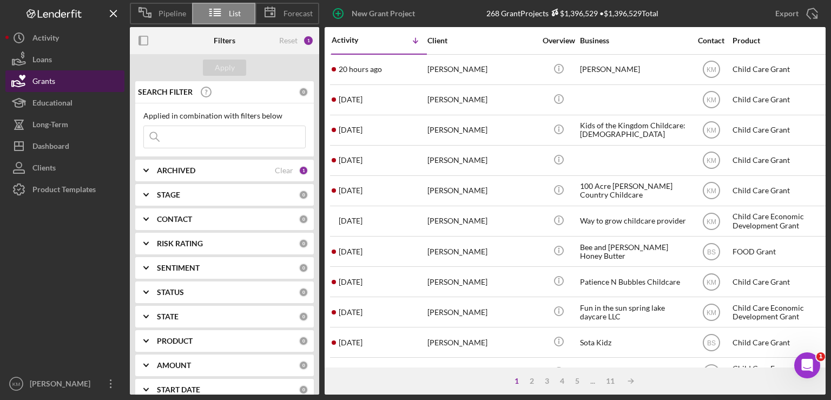
click at [71, 87] on button "Grants" at bounding box center [64, 81] width 119 height 22
click at [62, 84] on button "Grants" at bounding box center [64, 81] width 119 height 22
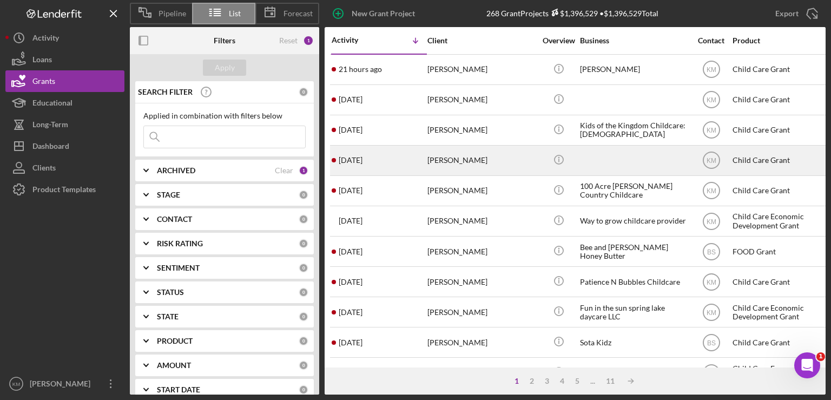
click at [380, 161] on div "[DATE] [PERSON_NAME]" at bounding box center [379, 160] width 95 height 29
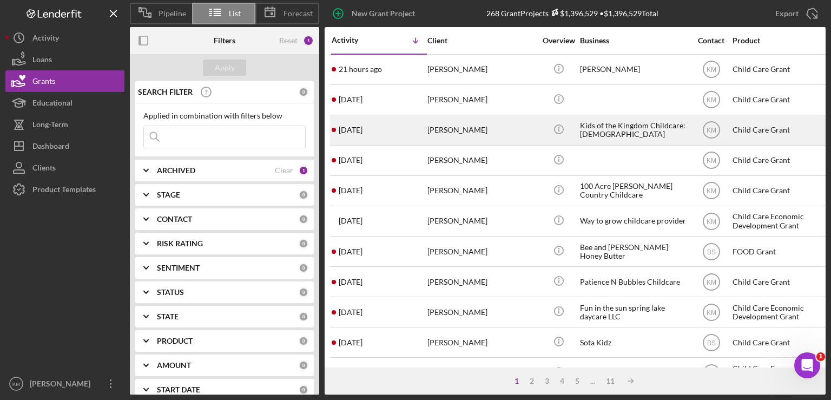
drag, startPoint x: 383, startPoint y: 126, endPoint x: 353, endPoint y: 129, distance: 30.0
click at [353, 129] on time "[DATE]" at bounding box center [351, 130] width 24 height 9
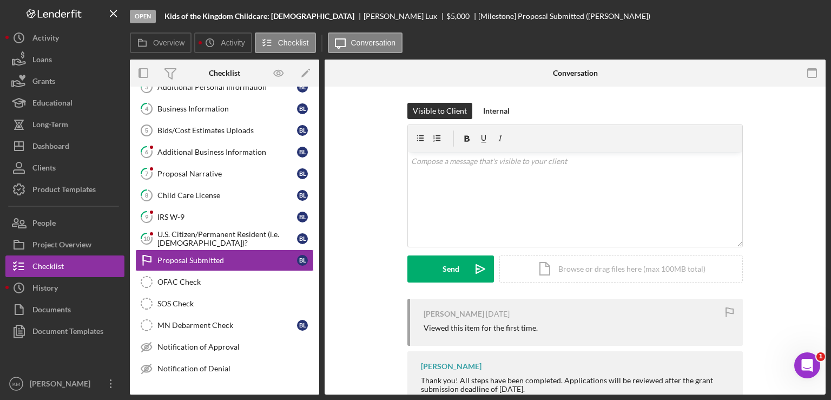
scroll to position [97, 0]
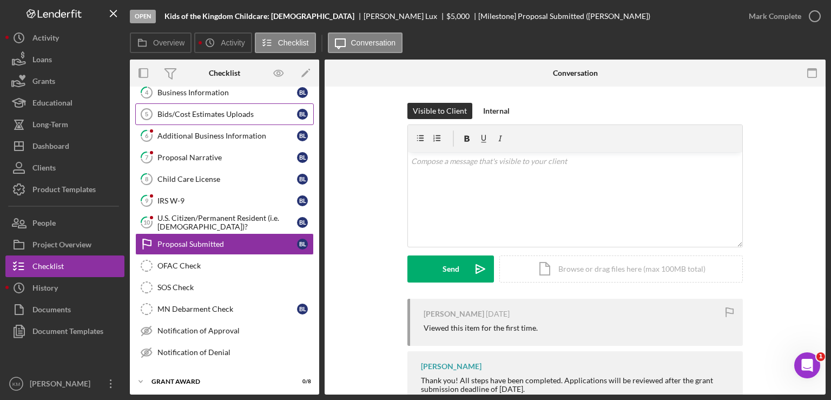
click at [212, 114] on div "Bids/Cost Estimates Uploads" at bounding box center [227, 114] width 140 height 9
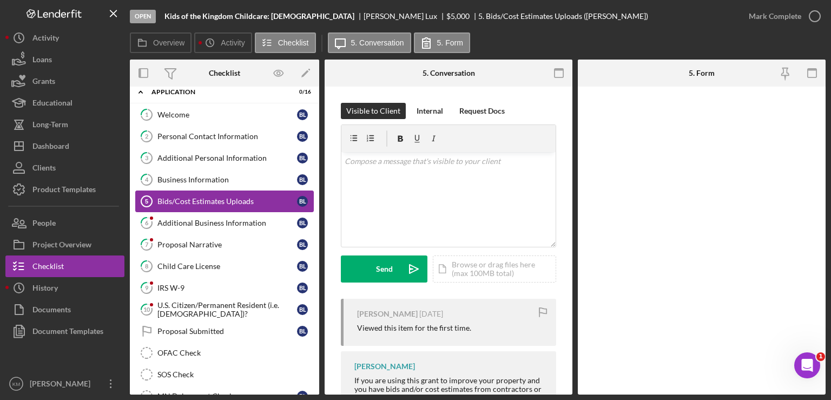
scroll to position [9, 0]
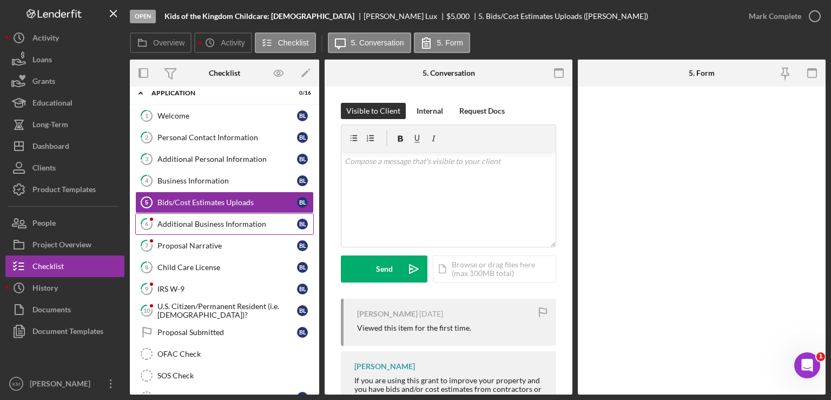
click at [249, 228] on link "6 Additional Business Information [PERSON_NAME]" at bounding box center [224, 224] width 179 height 22
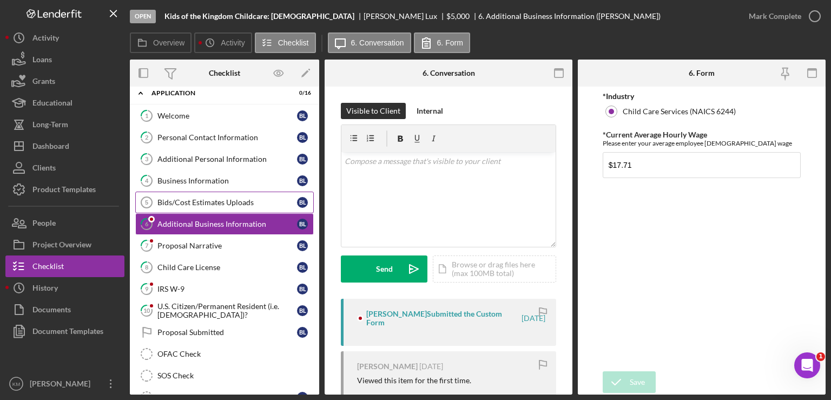
click at [255, 199] on div "Bids/Cost Estimates Uploads" at bounding box center [227, 202] width 140 height 9
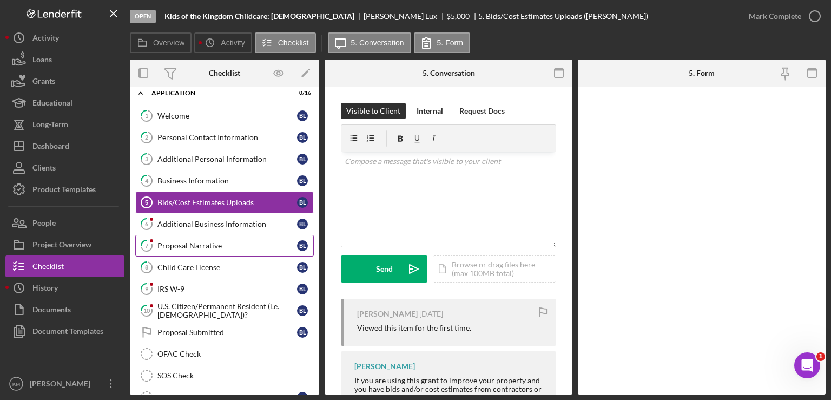
click at [225, 244] on div "Proposal Narrative" at bounding box center [227, 245] width 140 height 9
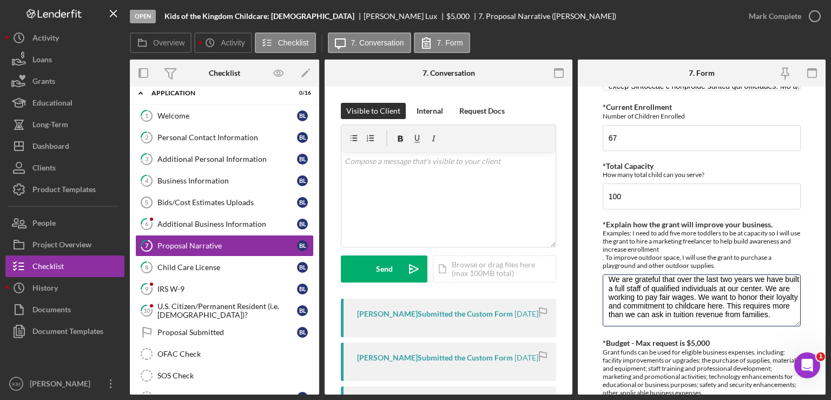
scroll to position [60, 0]
